Goal: Task Accomplishment & Management: Use online tool/utility

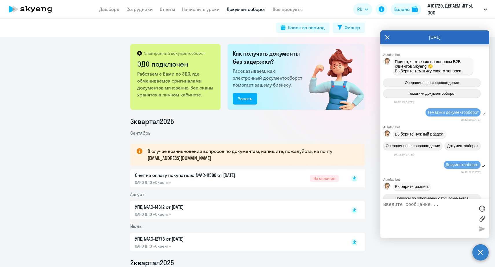
scroll to position [224, 0]
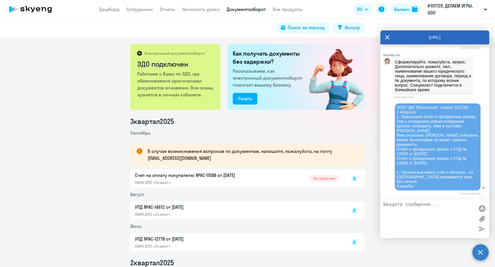
click at [387, 36] on icon at bounding box center [387, 37] width 5 height 14
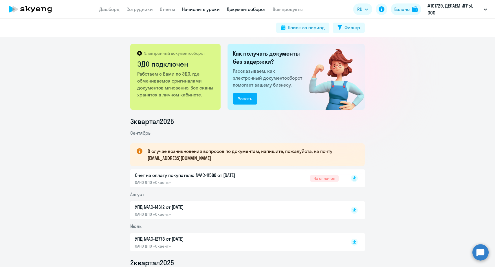
click at [200, 11] on link "Начислить уроки" at bounding box center [201, 9] width 38 height 6
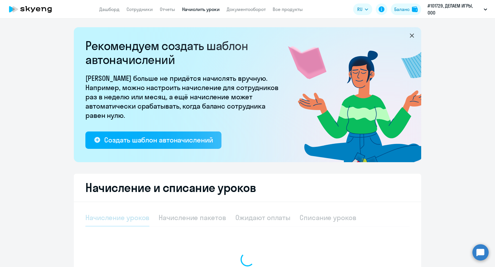
select select "10"
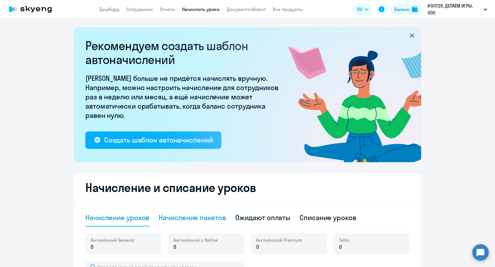
click at [190, 221] on div "Начисление пакетов" at bounding box center [192, 217] width 67 height 9
select select "10"
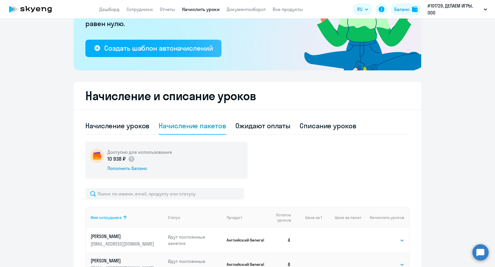
scroll to position [124, 0]
